Goal: Obtain resource: Download file/media

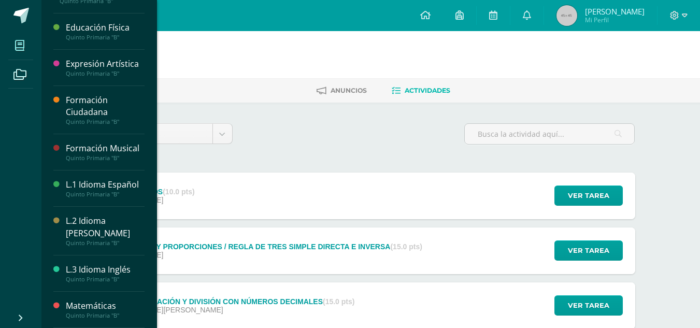
click at [18, 36] on span at bounding box center [19, 45] width 23 height 23
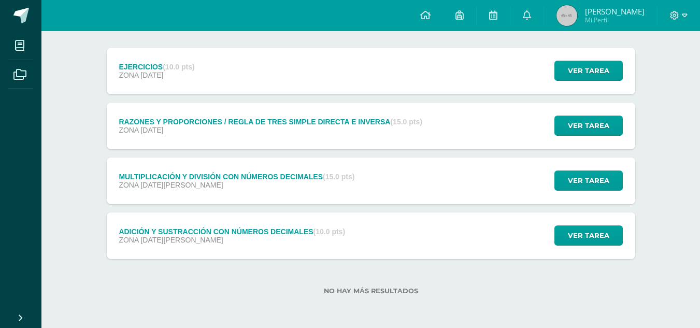
scroll to position [124, 0]
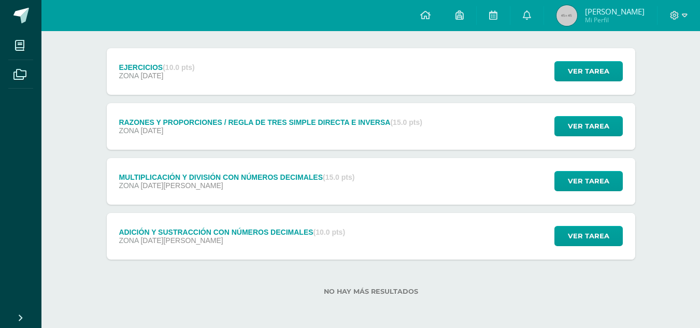
click at [226, 164] on div "MULTIPLICACIÓN Y DIVISIÓN CON NÚMEROS DECIMALES (15.0 pts) ZONA 18 de Agosto" at bounding box center [237, 181] width 260 height 47
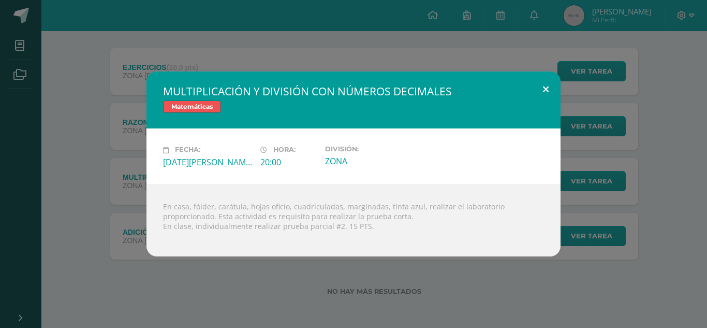
click at [538, 97] on button at bounding box center [546, 88] width 30 height 35
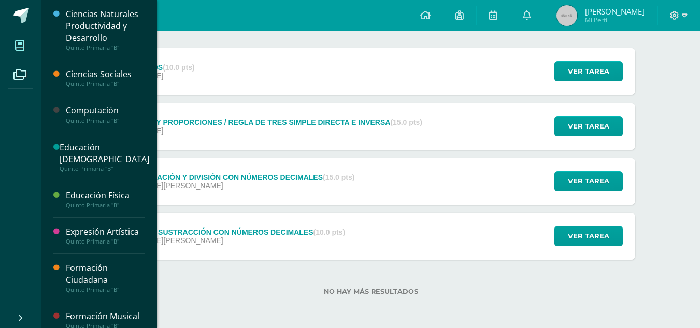
click at [20, 43] on icon at bounding box center [19, 45] width 9 height 10
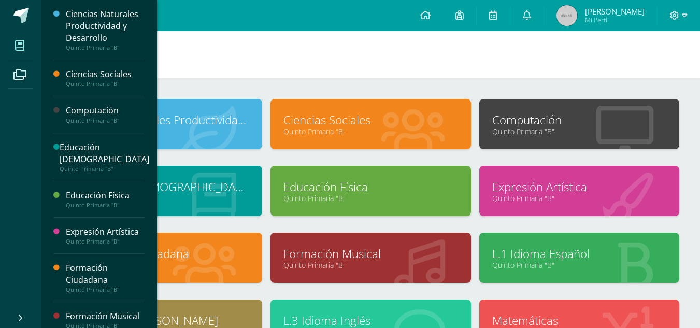
click at [27, 41] on span at bounding box center [19, 45] width 23 height 23
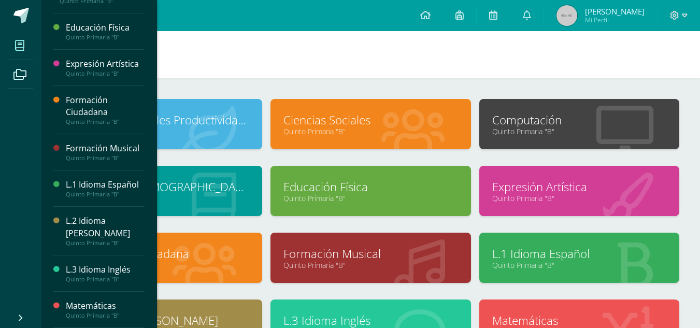
scroll to position [20, 0]
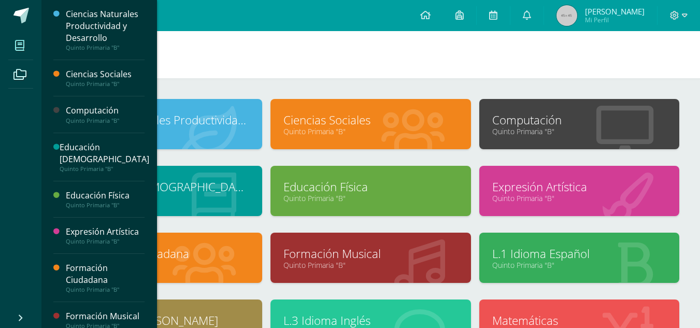
click at [23, 42] on icon at bounding box center [19, 45] width 9 height 10
click at [21, 48] on icon at bounding box center [19, 45] width 9 height 10
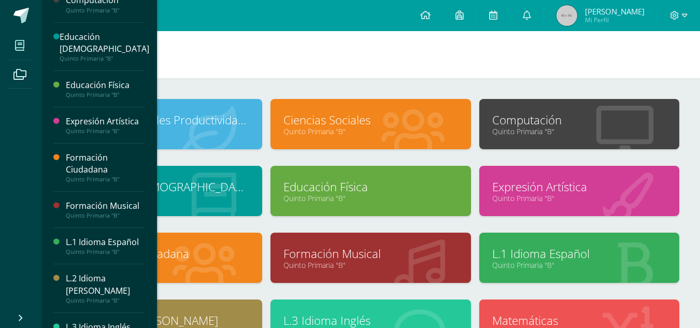
scroll to position [135, 0]
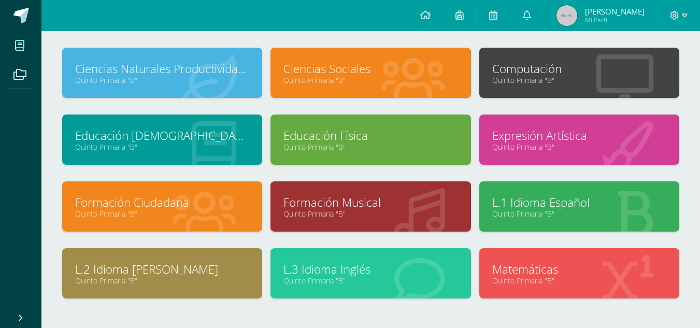
scroll to position [57, 0]
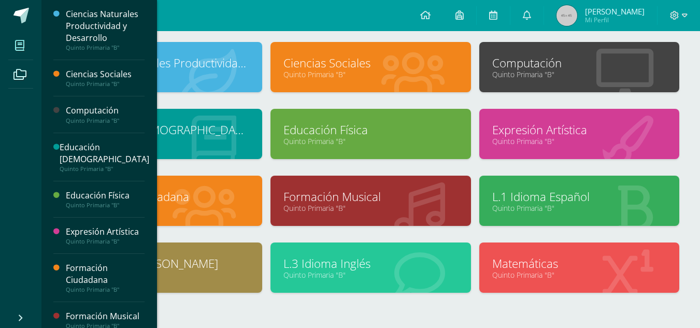
click at [22, 47] on icon at bounding box center [19, 45] width 9 height 10
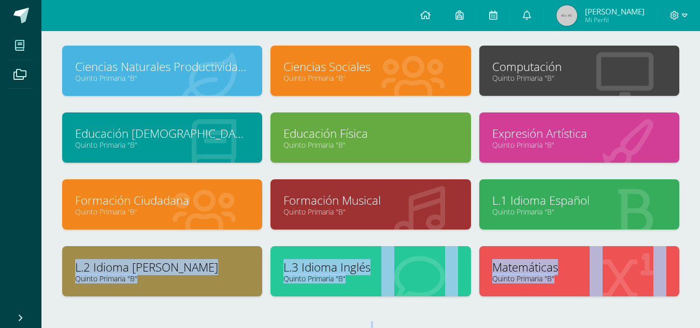
drag, startPoint x: 248, startPoint y: 301, endPoint x: 198, endPoint y: 319, distance: 53.6
click at [198, 319] on div "Ciencias Naturales Productividad y Desarrollo Quinto Primaria "B" Ciencias Soci…" at bounding box center [370, 203] width 617 height 315
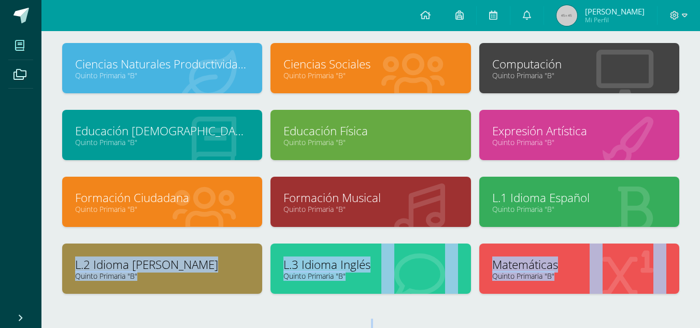
click at [201, 284] on div "L.2 Idioma Maya Kaqchikel Quinto Primaria "B"" at bounding box center [162, 268] width 200 height 50
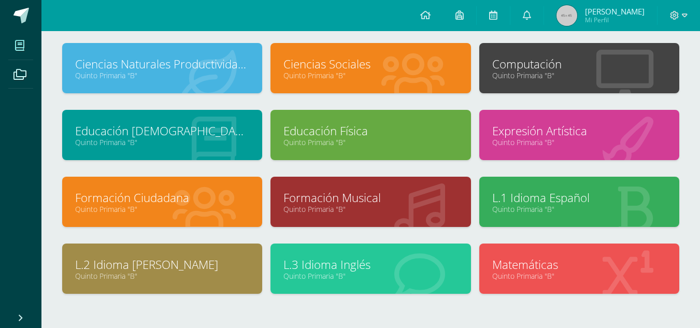
click at [201, 284] on div "L.2 Idioma Maya Kaqchikel Quinto Primaria "B"" at bounding box center [162, 268] width 200 height 50
click at [171, 248] on div "L.2 Idioma Maya Kaqchikel Quinto Primaria "B"" at bounding box center [162, 268] width 200 height 50
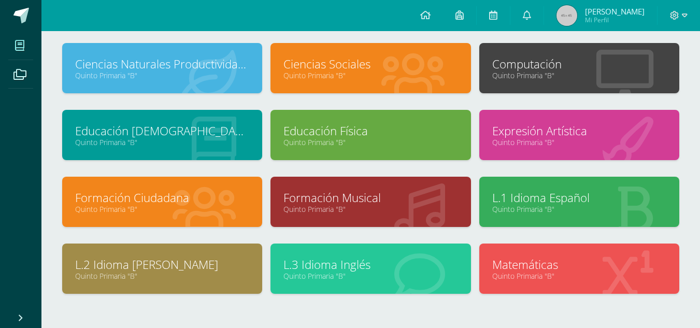
click at [171, 248] on div "L.2 Idioma Maya Kaqchikel Quinto Primaria "B"" at bounding box center [162, 268] width 200 height 50
drag, startPoint x: 171, startPoint y: 248, endPoint x: 162, endPoint y: 261, distance: 16.4
click at [162, 261] on div "L.2 Idioma Maya Kaqchikel Quinto Primaria "B"" at bounding box center [162, 268] width 200 height 50
click at [180, 278] on link "Quinto Primaria "B"" at bounding box center [162, 276] width 174 height 10
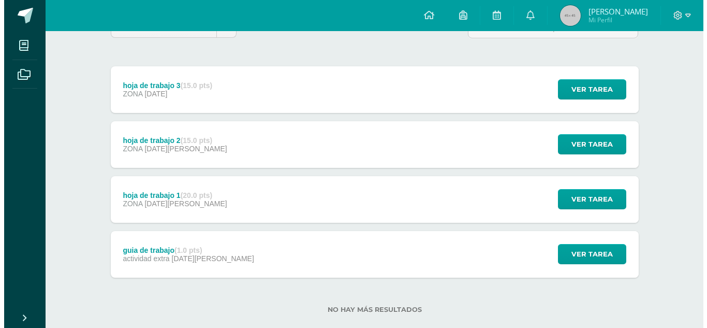
scroll to position [125, 0]
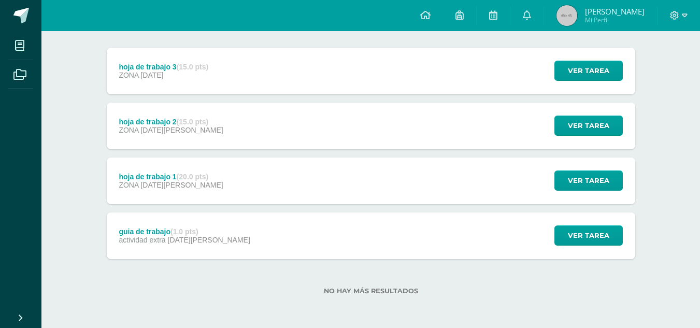
click at [316, 185] on div "hoja de trabajo 1 (20.0 pts) ZONA [DATE][PERSON_NAME] Ver tarea hoja de trabajo…" at bounding box center [371, 180] width 528 height 47
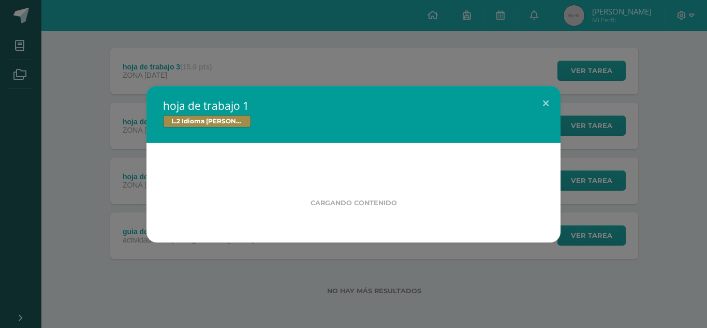
click at [316, 185] on div "Cargando contenido" at bounding box center [354, 191] width 348 height 31
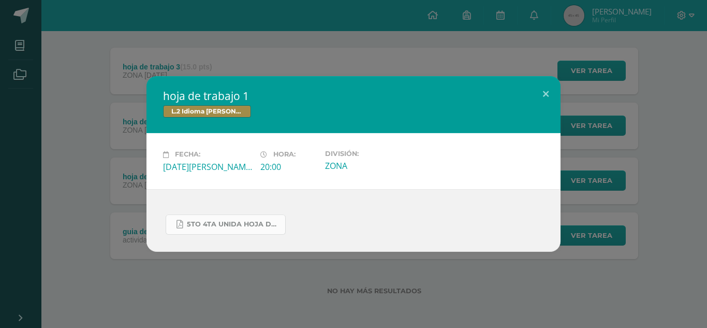
click at [240, 226] on span "5to 4ta unida hoja de trabajo kaqchikel.pdf" at bounding box center [233, 224] width 93 height 8
